Goal: Information Seeking & Learning: Find contact information

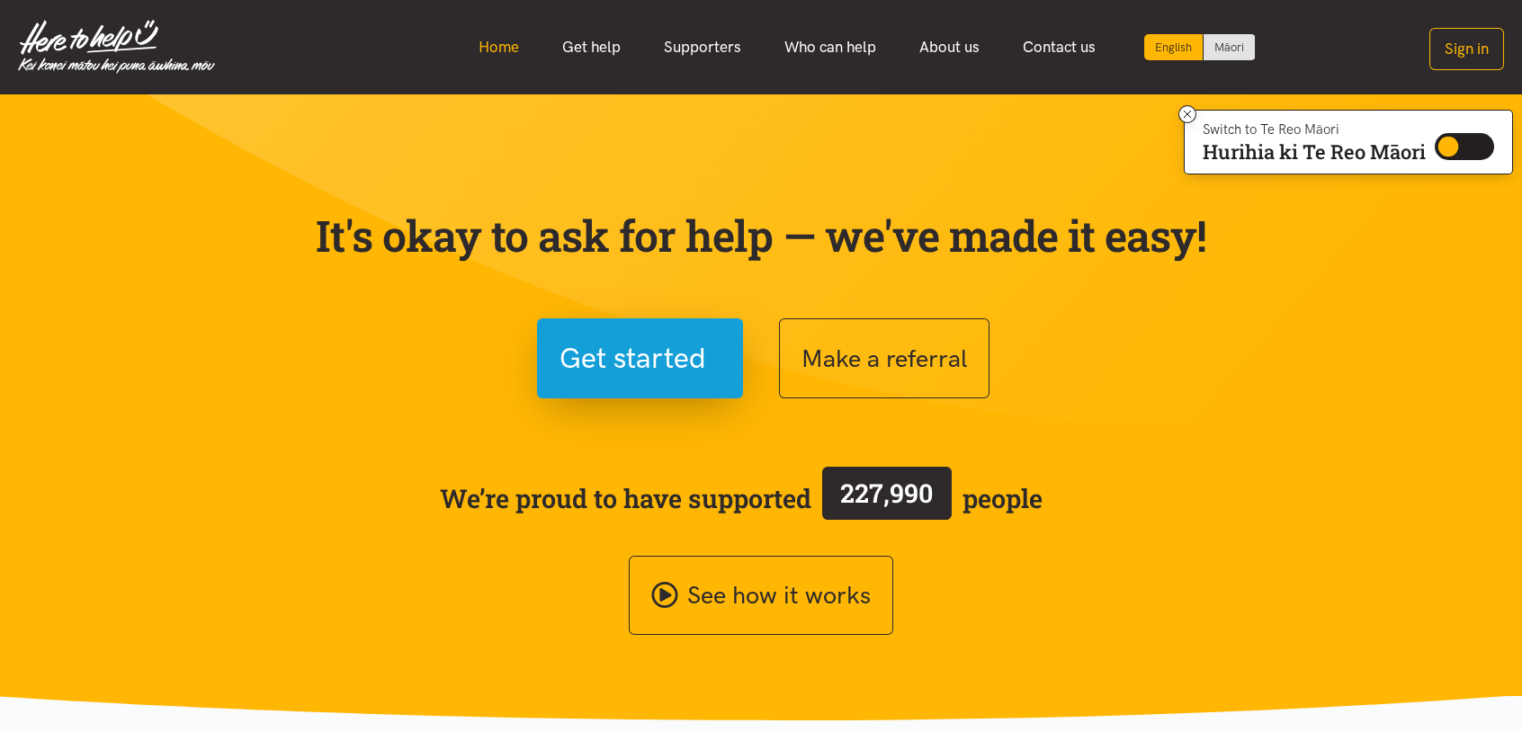
click at [506, 41] on link "Home" at bounding box center [499, 47] width 84 height 39
click at [697, 45] on link "Supporters" at bounding box center [702, 47] width 121 height 39
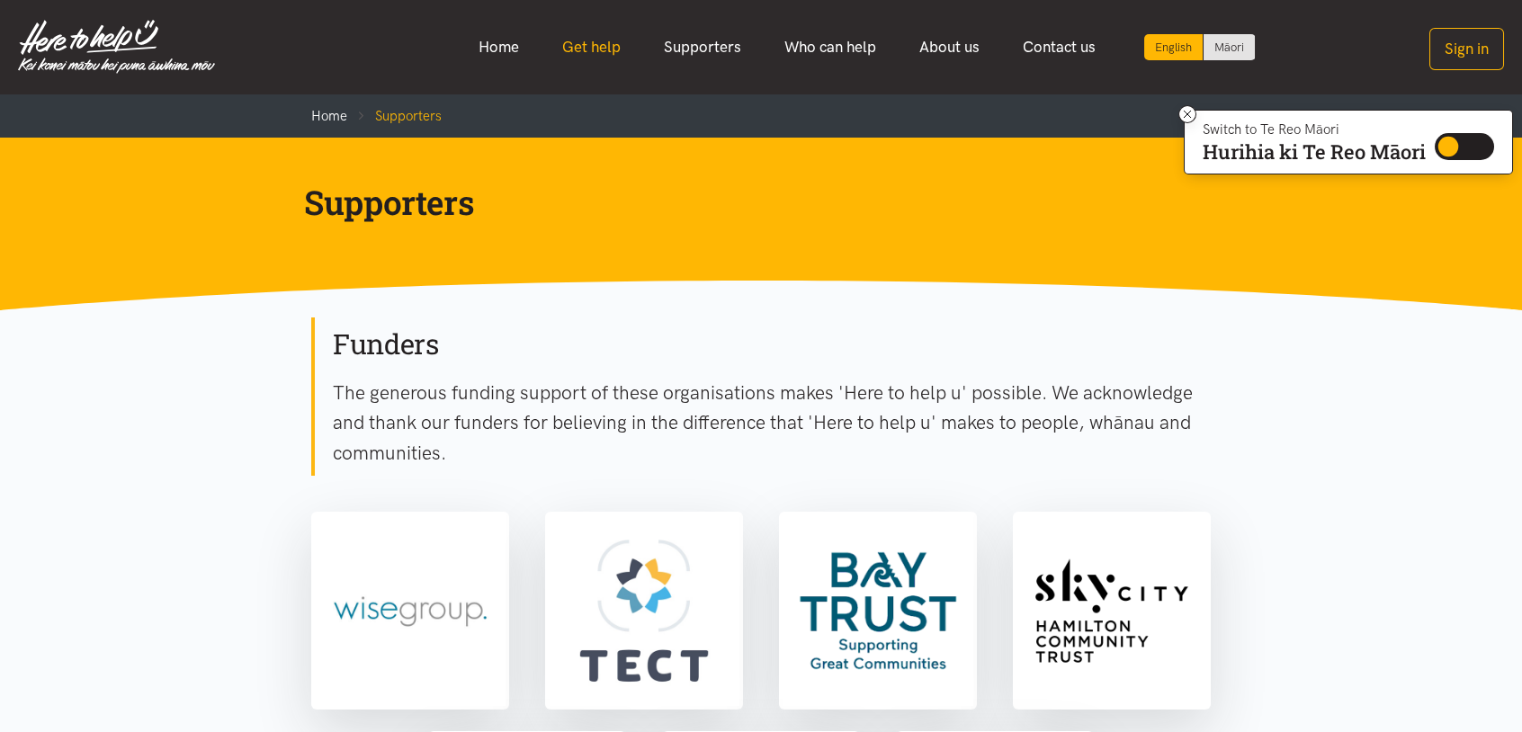
click at [610, 44] on link "Get help" at bounding box center [592, 47] width 102 height 39
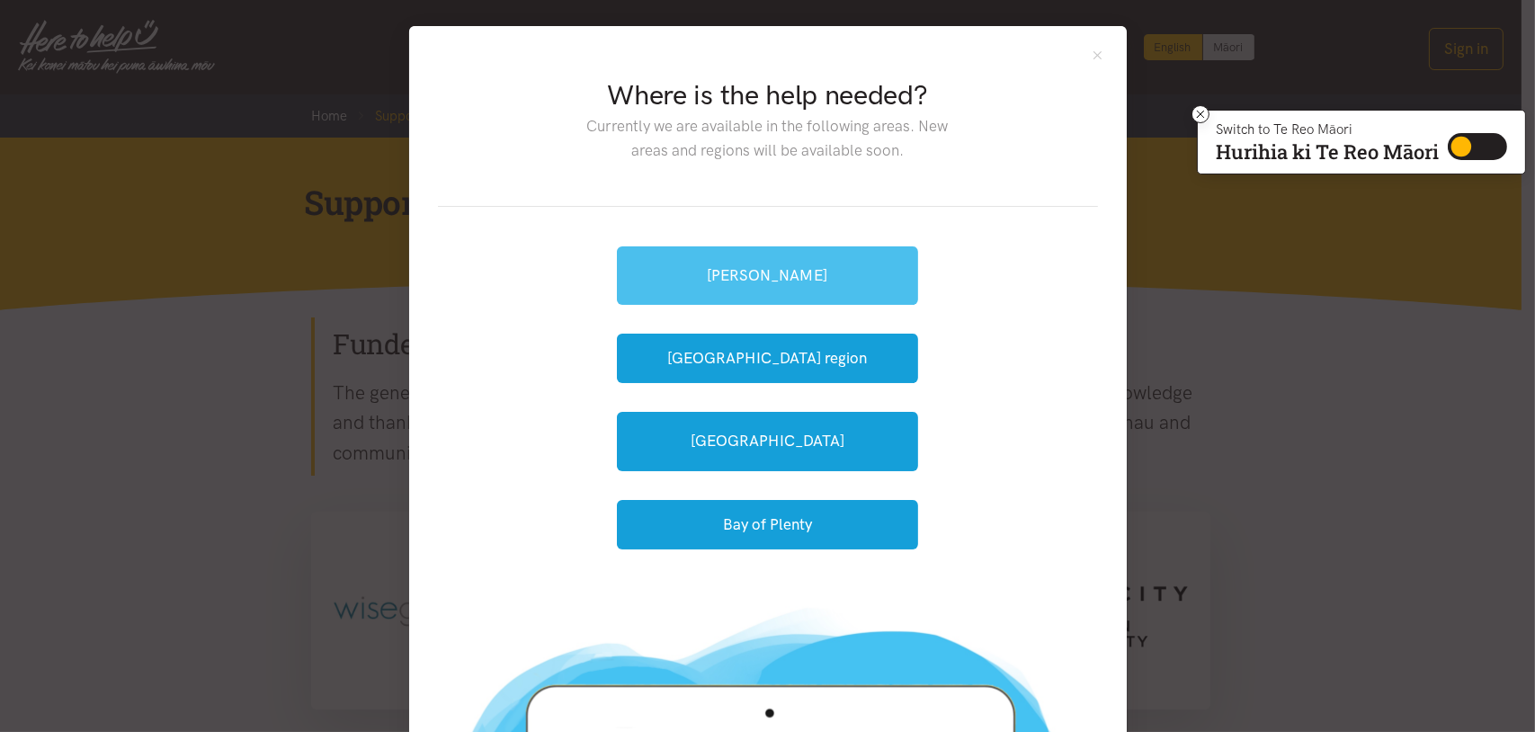
click at [774, 282] on link "[PERSON_NAME]" at bounding box center [767, 275] width 301 height 58
